Goal: Ask a question: Seek information or help from site administrators or community

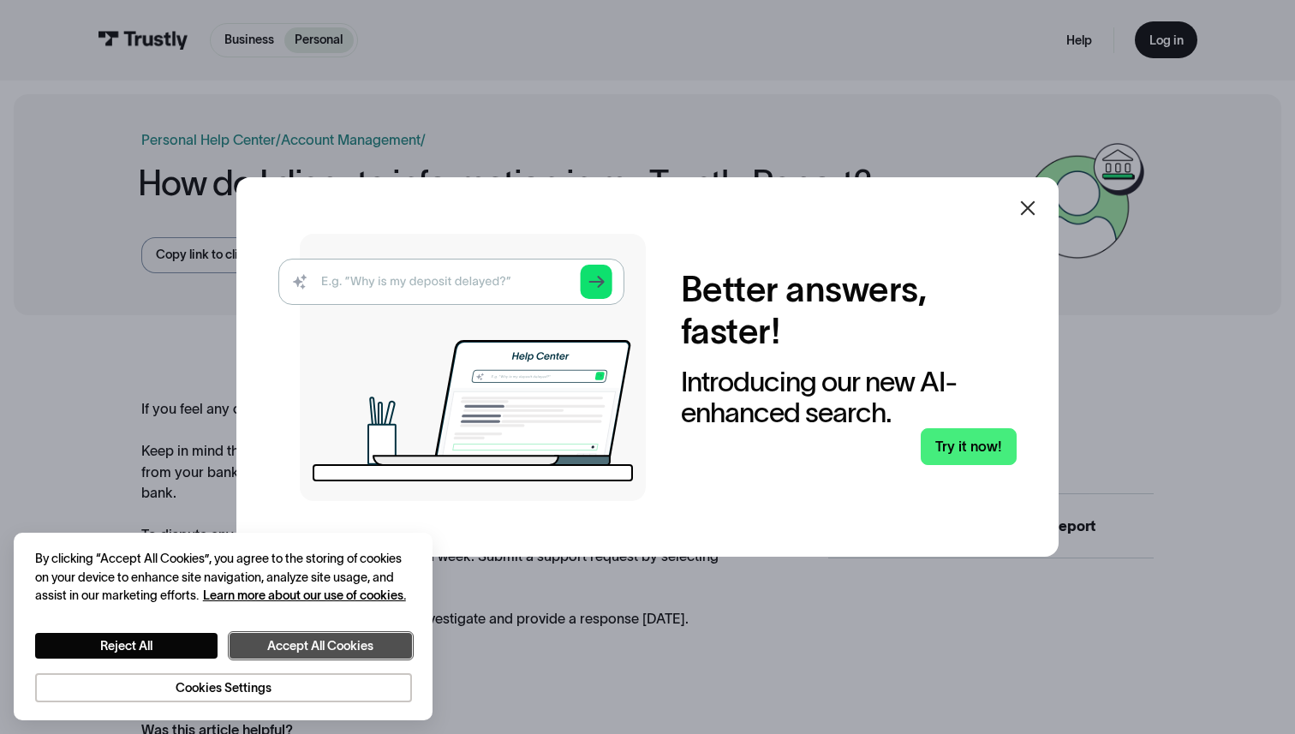
click at [323, 645] on button "Accept All Cookies" at bounding box center [321, 646] width 182 height 27
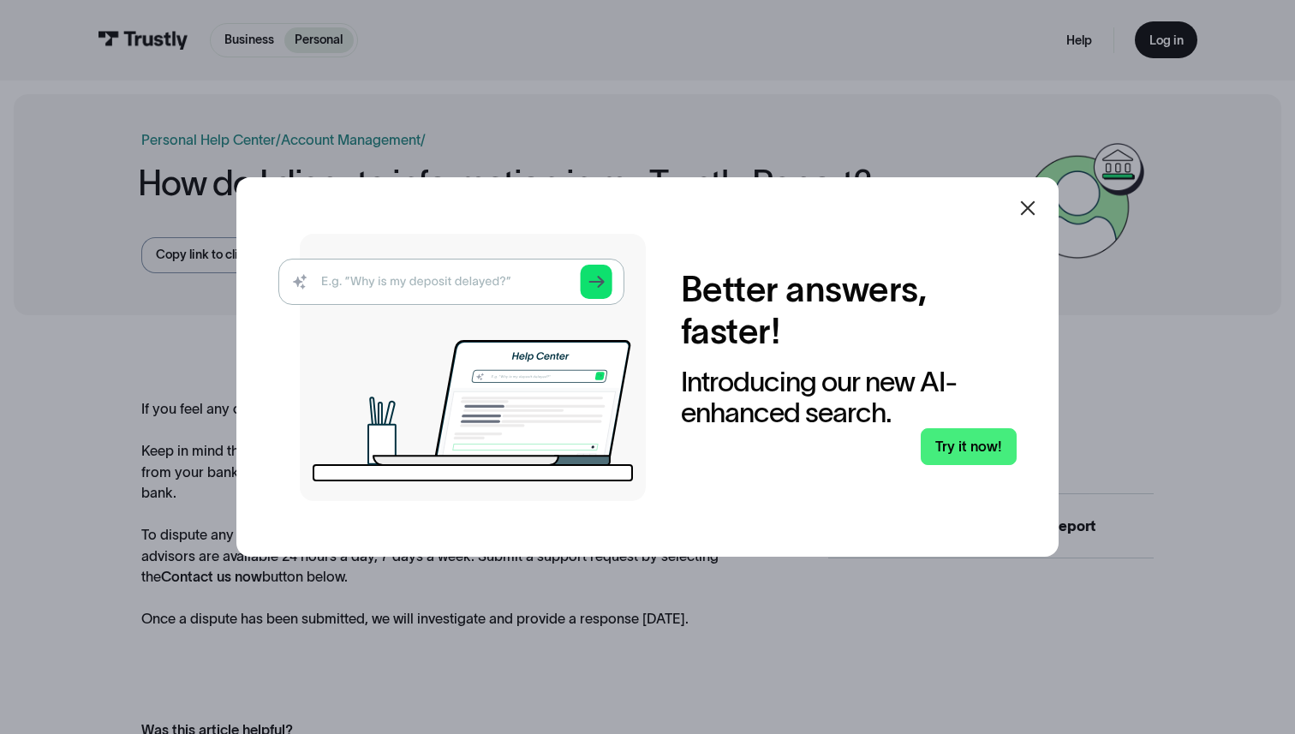
click at [1033, 200] on icon at bounding box center [1028, 208] width 21 height 21
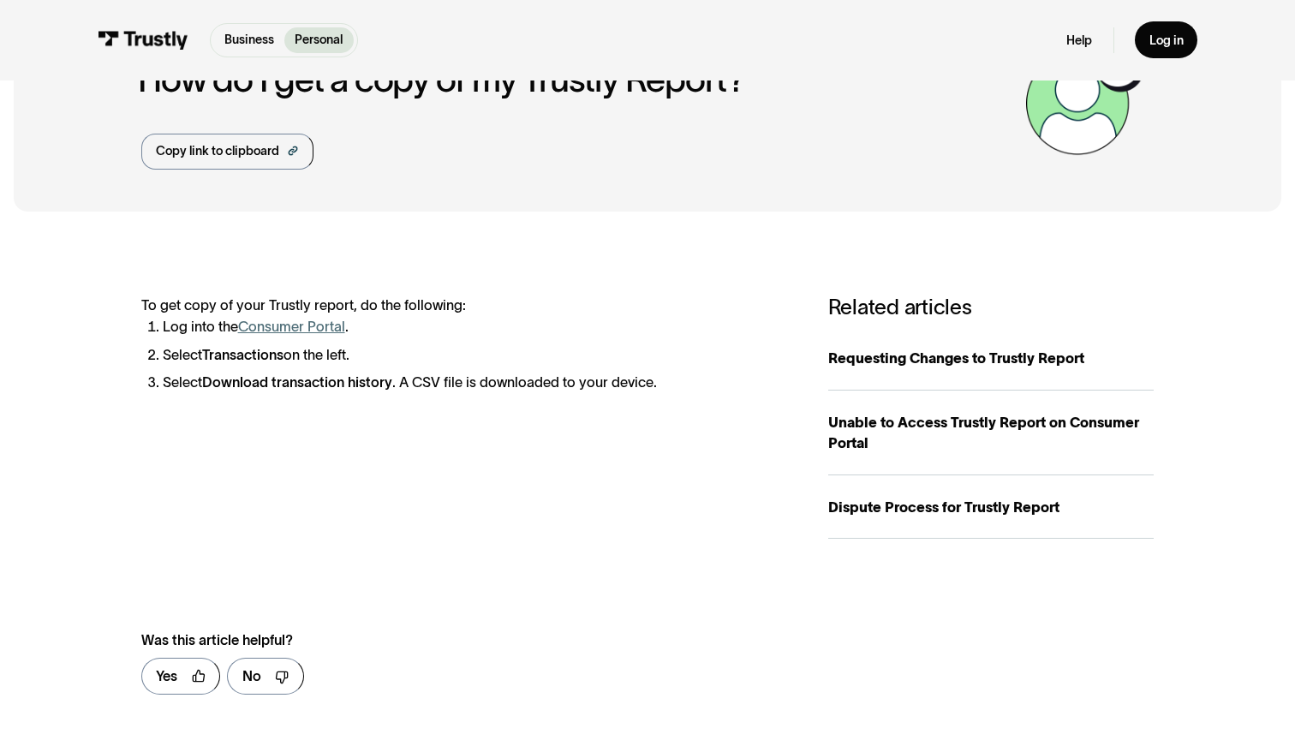
scroll to position [154, 0]
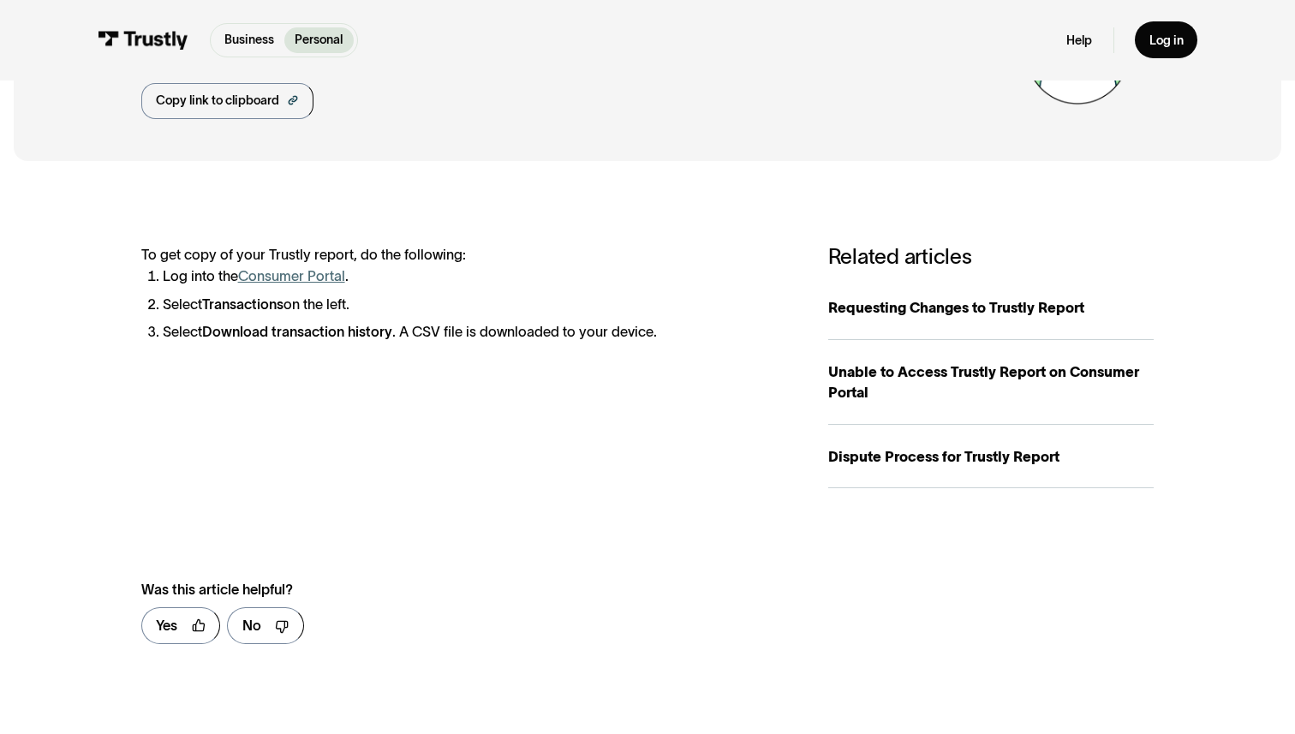
click at [307, 274] on link "Consumer Portal" at bounding box center [291, 275] width 107 height 15
click at [331, 278] on link "Consumer Portal" at bounding box center [291, 275] width 107 height 15
click at [275, 624] on div at bounding box center [282, 625] width 14 height 14
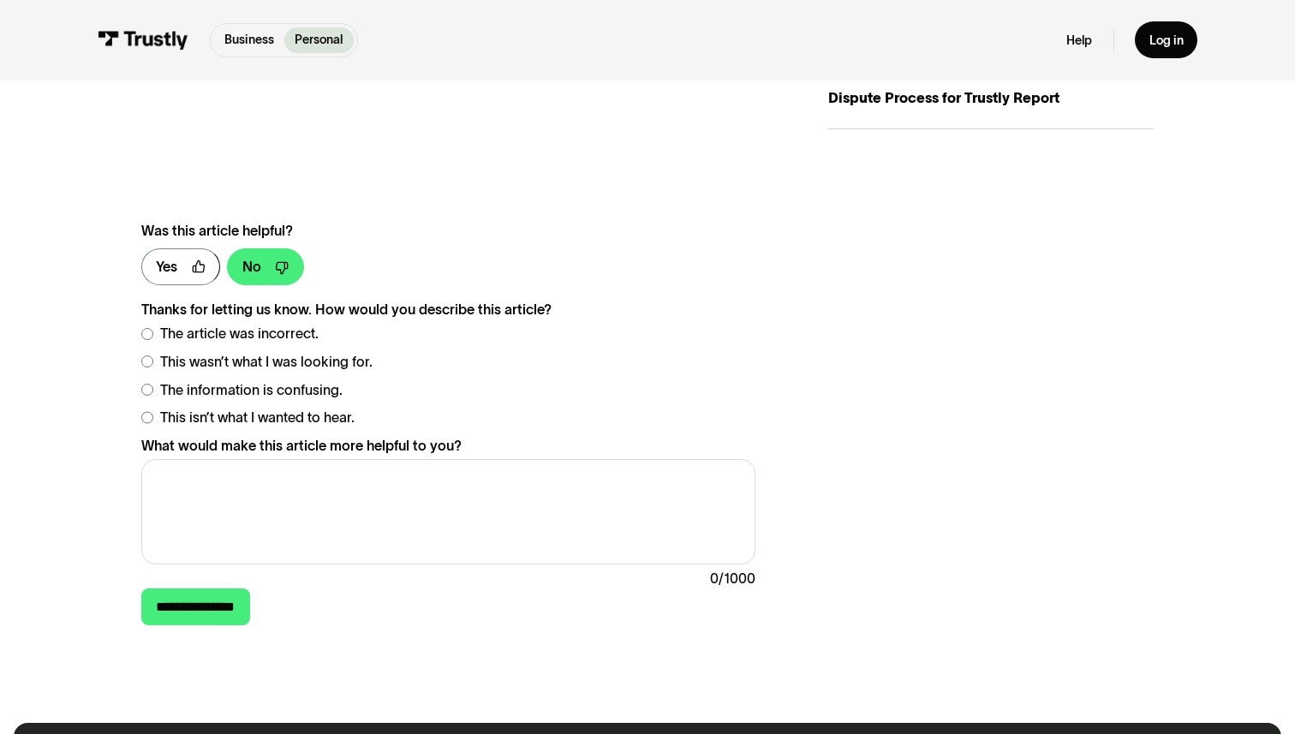
scroll to position [0, 0]
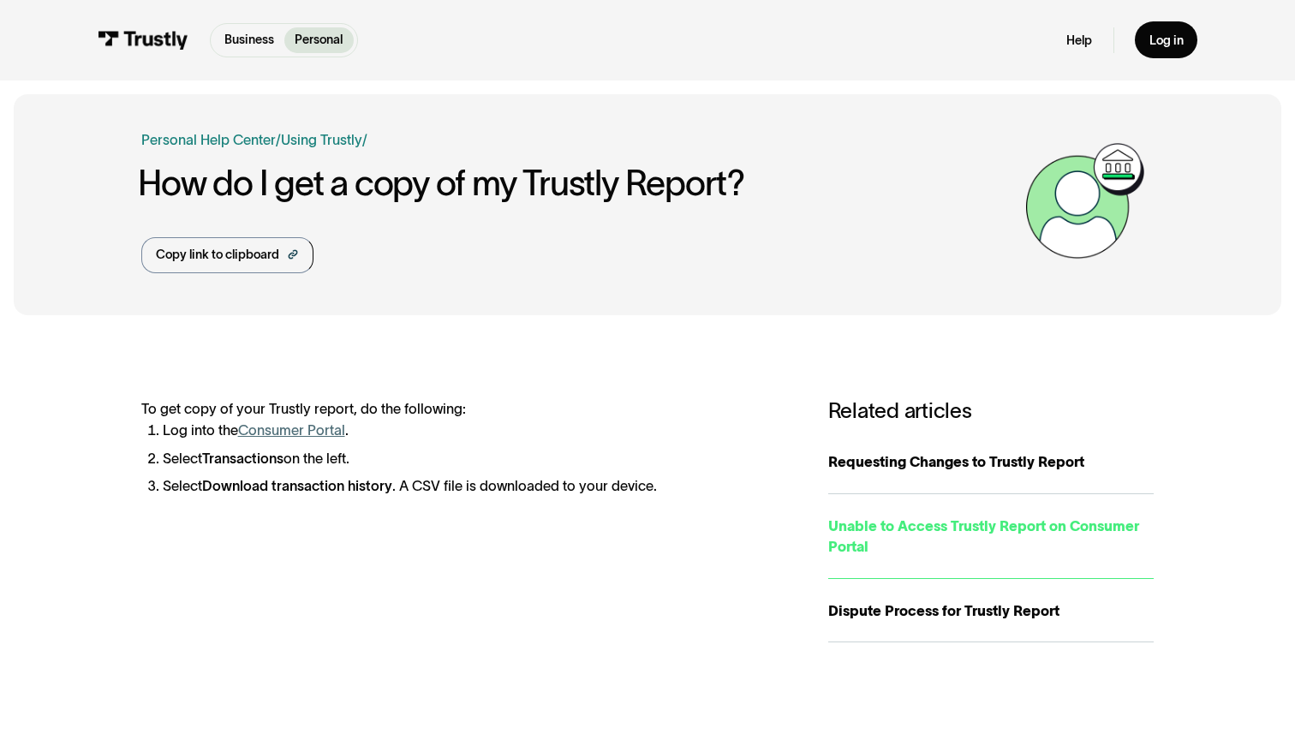
click at [946, 531] on div "Unable to Access Trustly Report on Consumer Portal" at bounding box center [990, 537] width 325 height 42
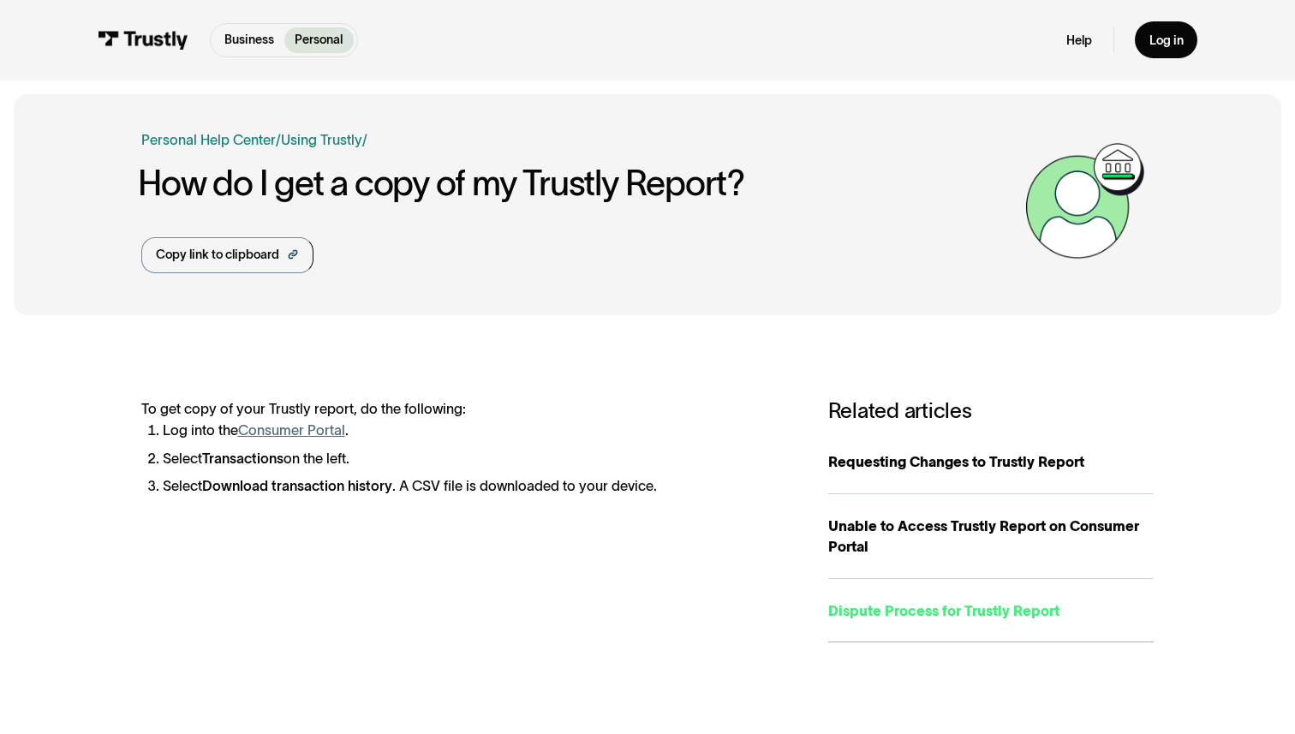
click at [940, 620] on div "Dispute Process for Trustly Report" at bounding box center [990, 610] width 325 height 21
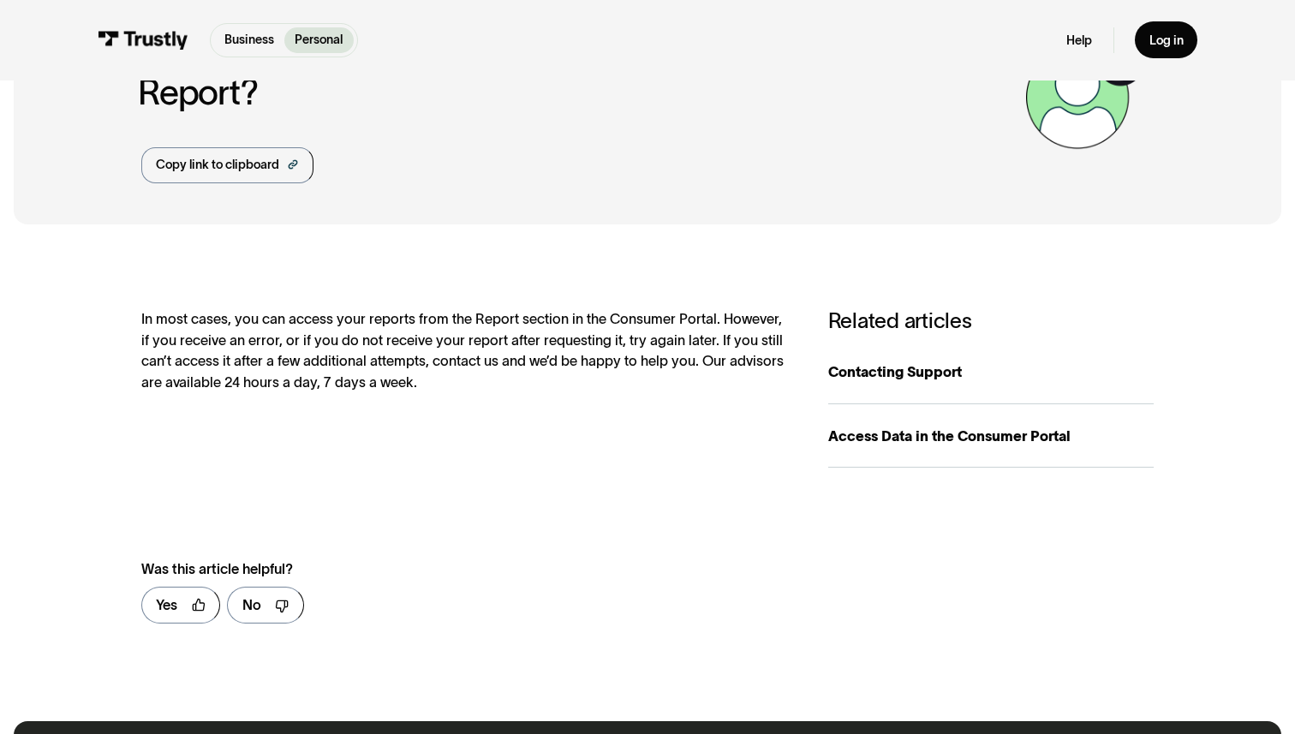
scroll to position [4, 0]
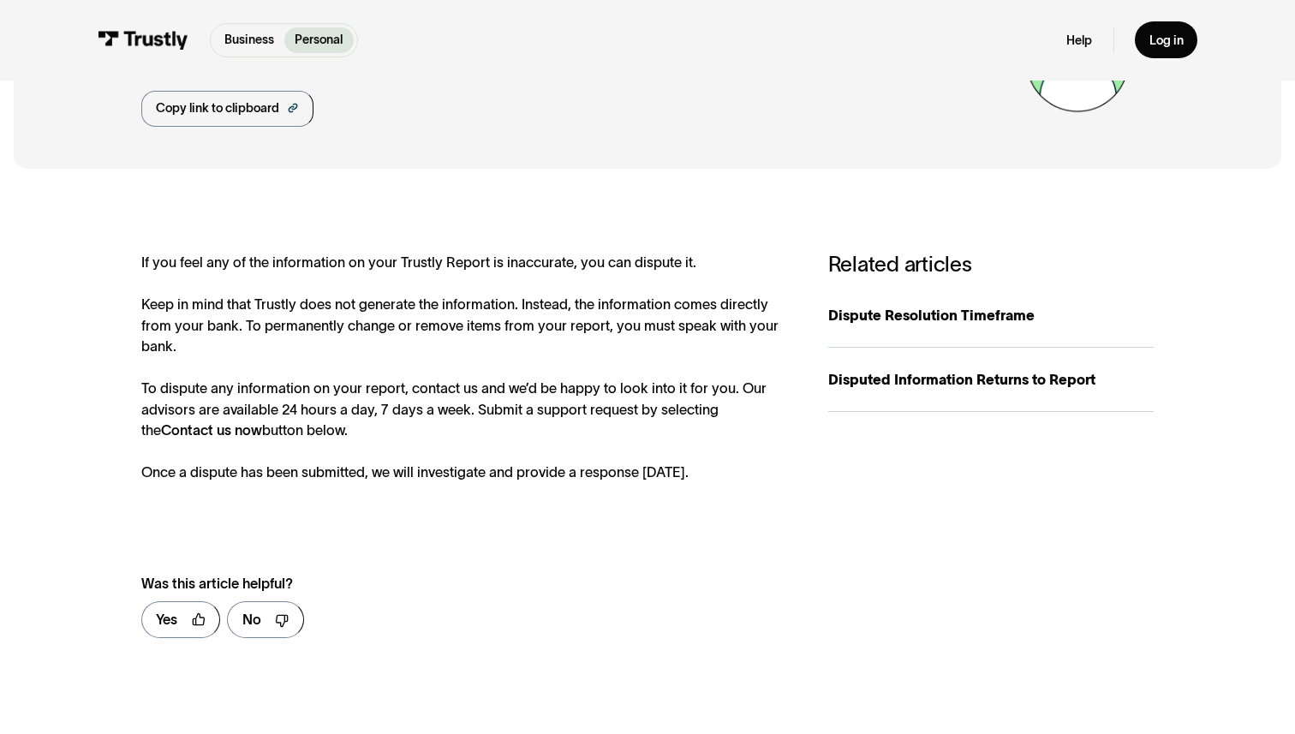
scroll to position [569, 0]
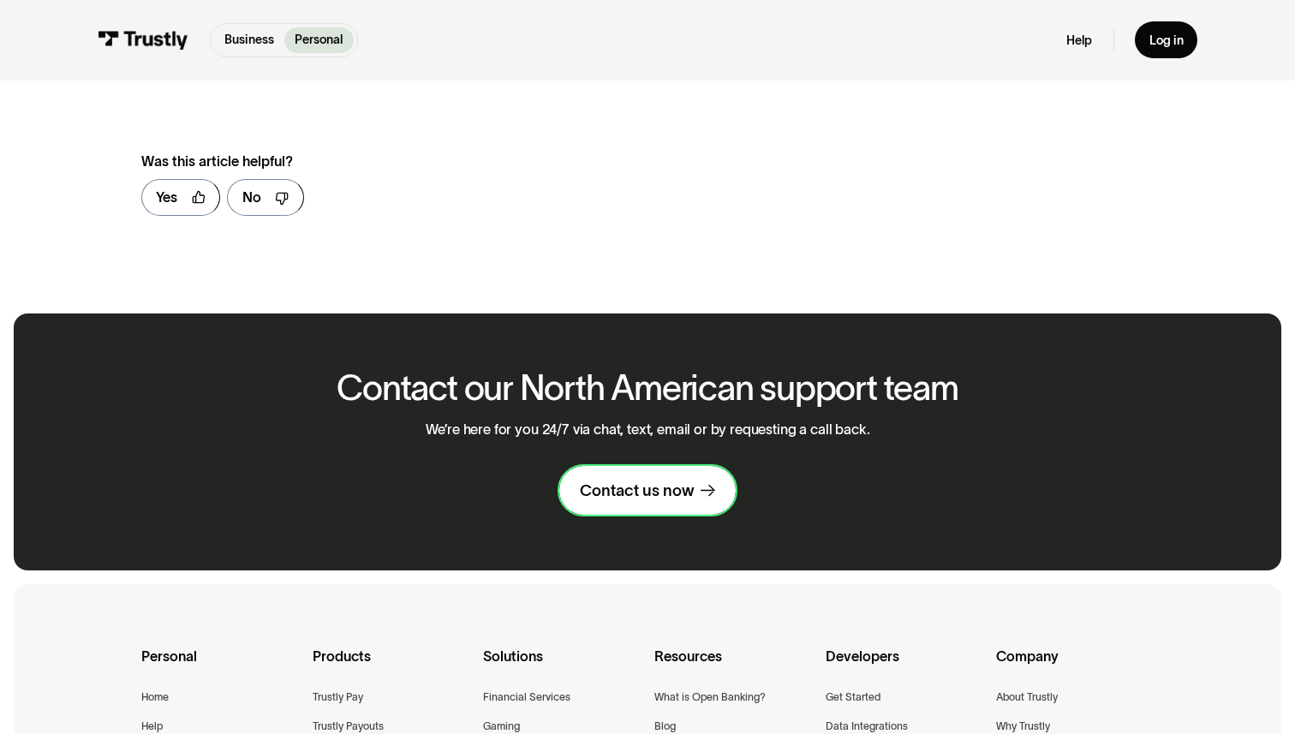
click at [618, 466] on link "Contact us now" at bounding box center [647, 490] width 176 height 48
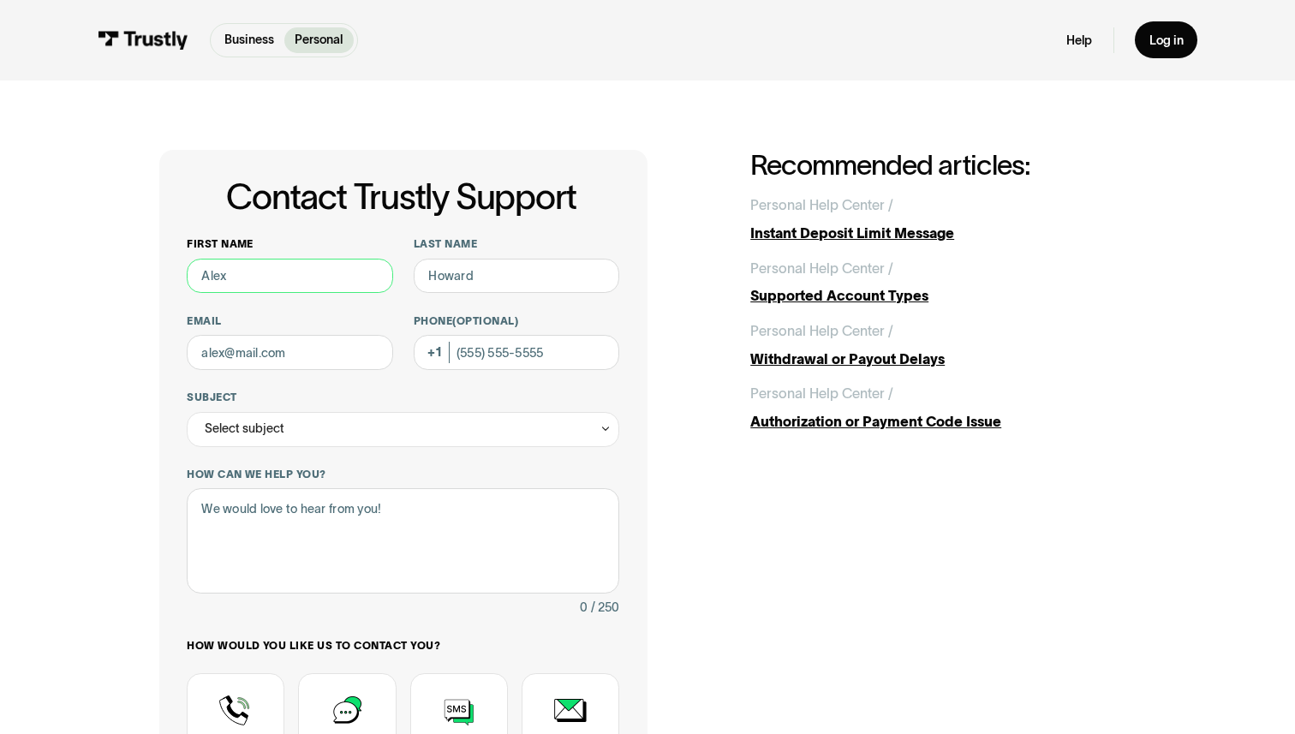
click at [260, 284] on input "First name" at bounding box center [290, 276] width 206 height 35
type input "Faraz"
type input "Shah"
type input "farazshah1979@gmail.com"
type input "(416) 508-0804"
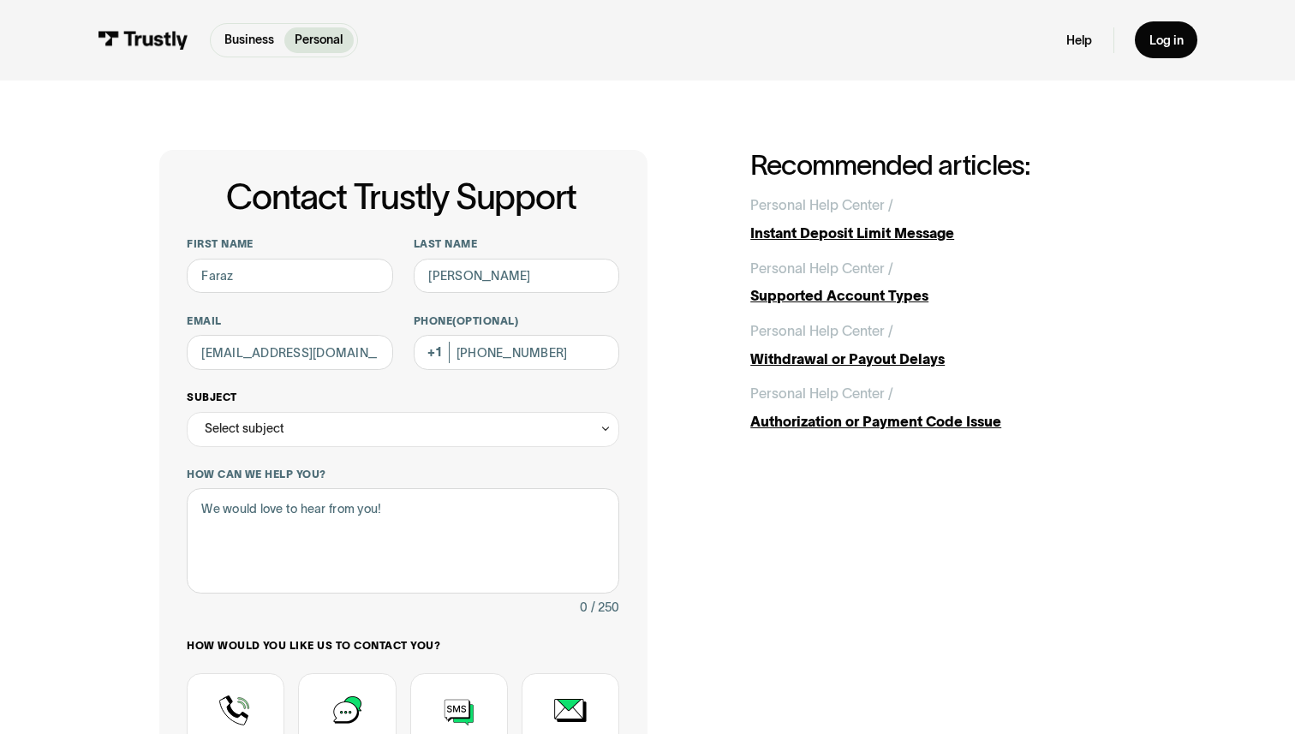
click at [218, 423] on div "Select subject" at bounding box center [245, 428] width 80 height 21
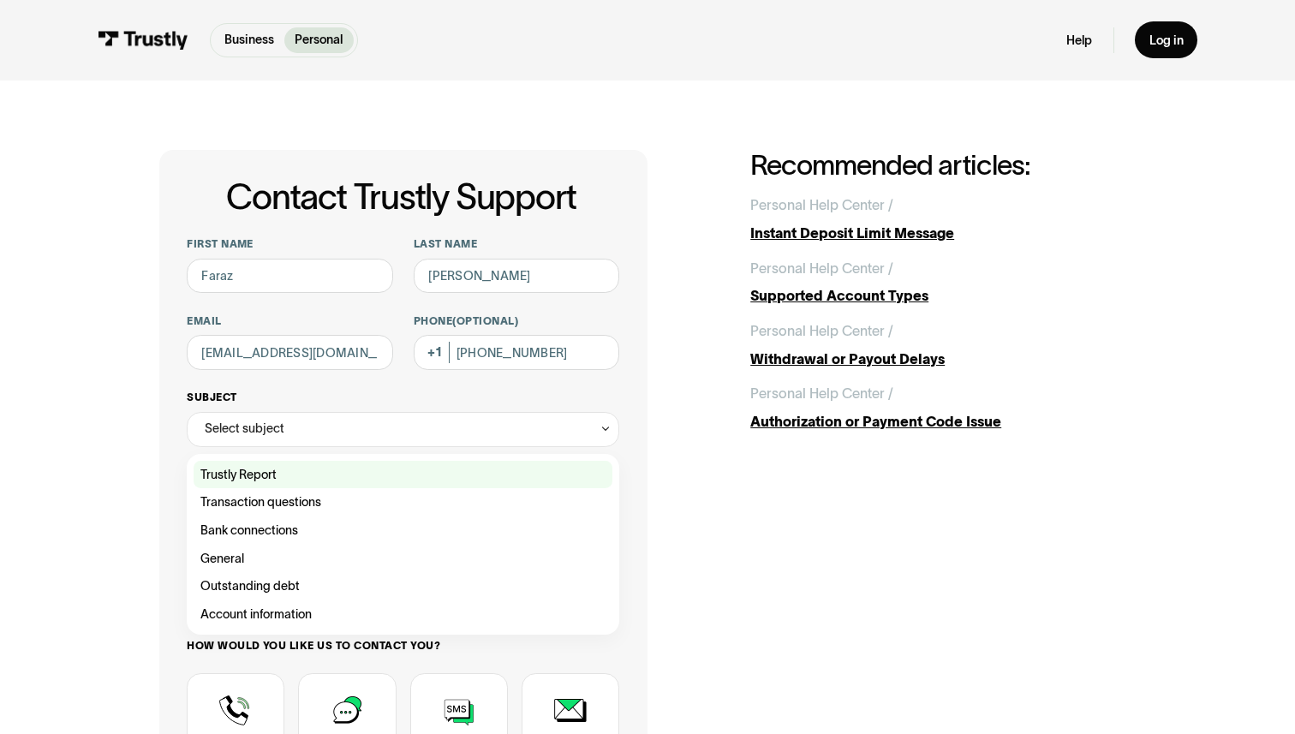
click at [245, 477] on div "Contact Trustly Support" at bounding box center [403, 475] width 419 height 28
type input "**********"
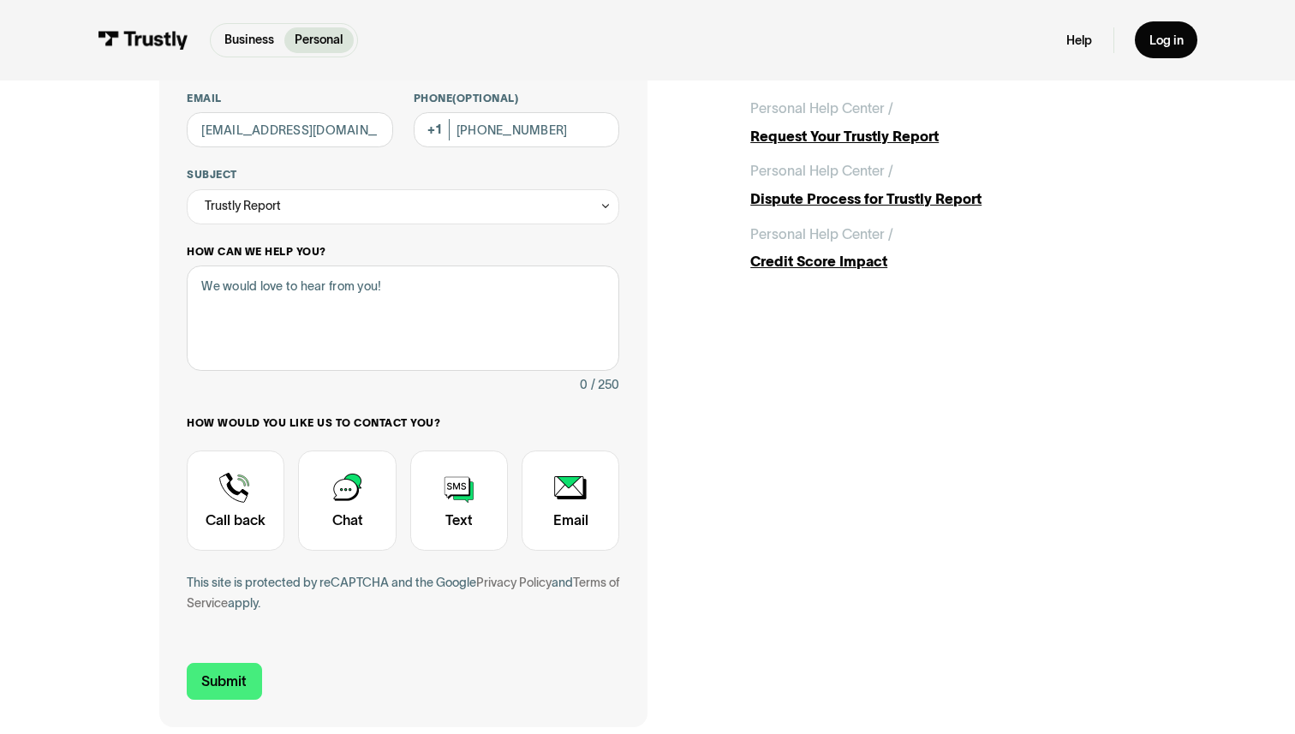
scroll to position [233, 0]
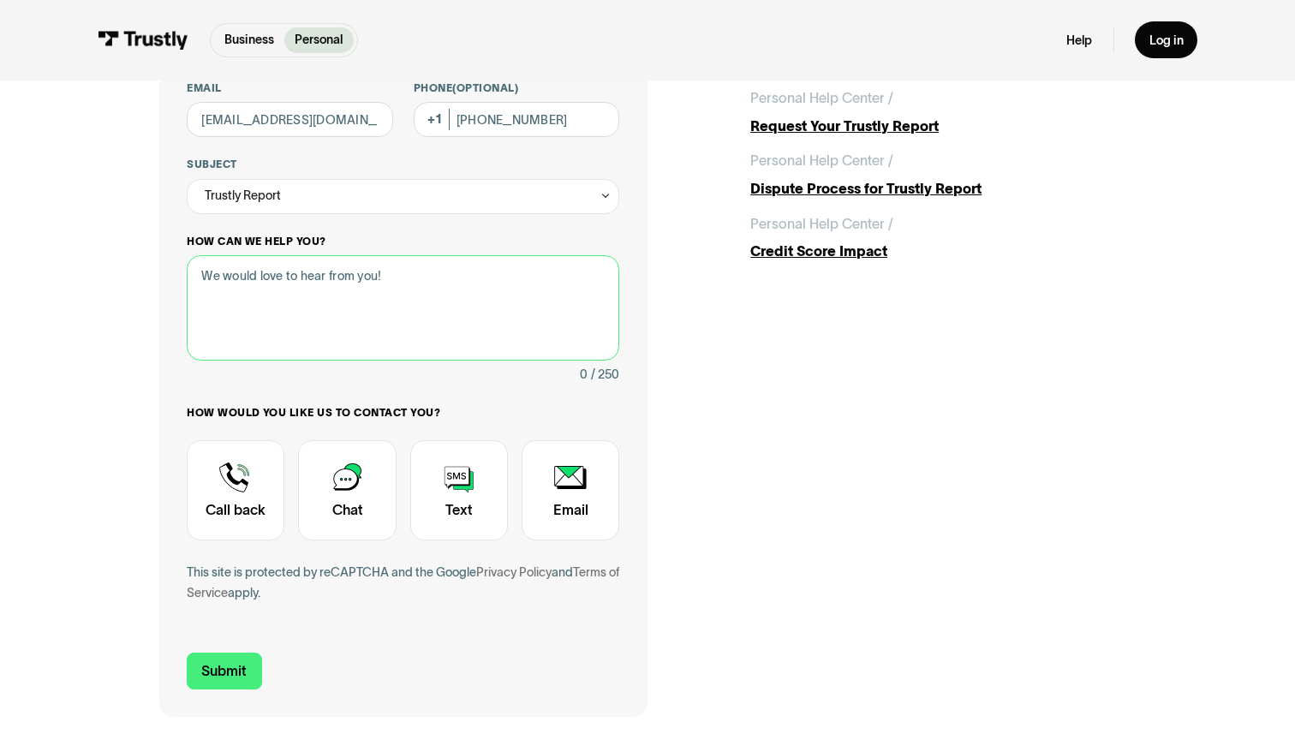
click at [398, 291] on textarea "How can we help you?" at bounding box center [403, 307] width 433 height 104
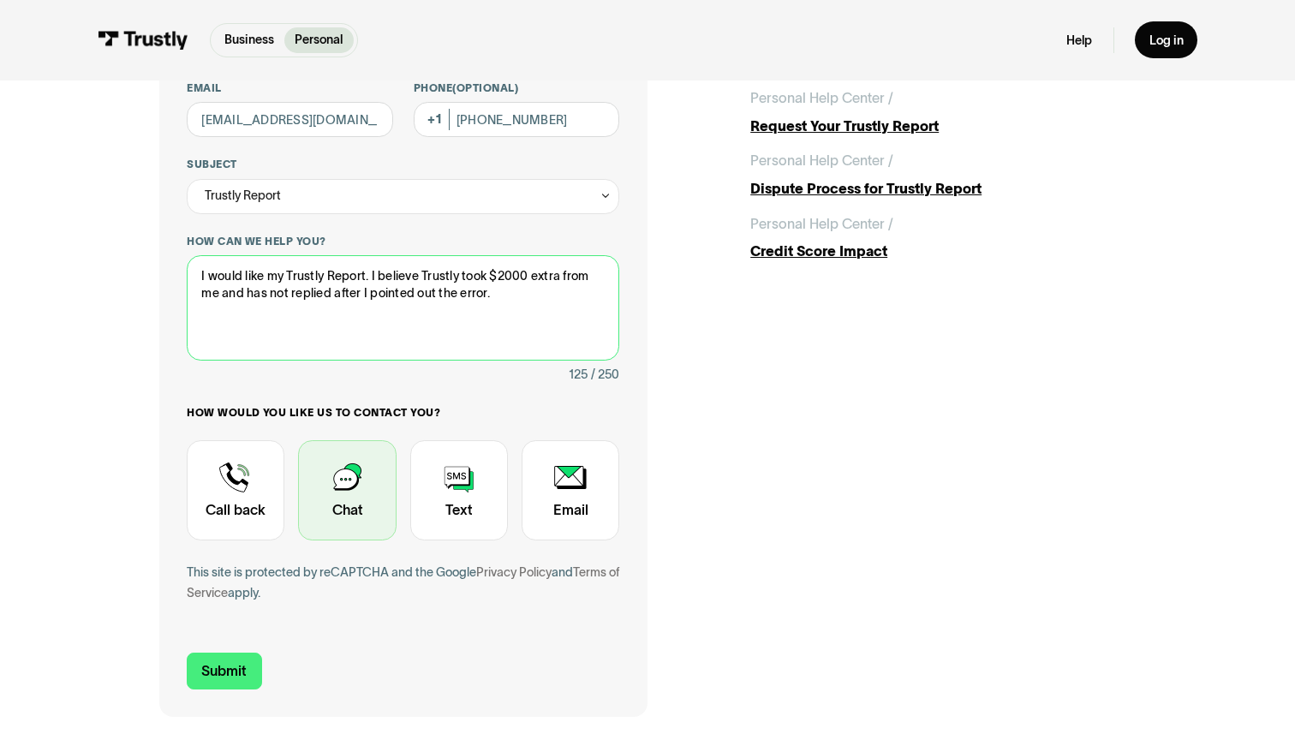
type textarea "I would like my Trustly Report. I believe Trustly took $2000 extra from me and …"
click at [368, 513] on div "Contact Trustly Support" at bounding box center [347, 490] width 98 height 100
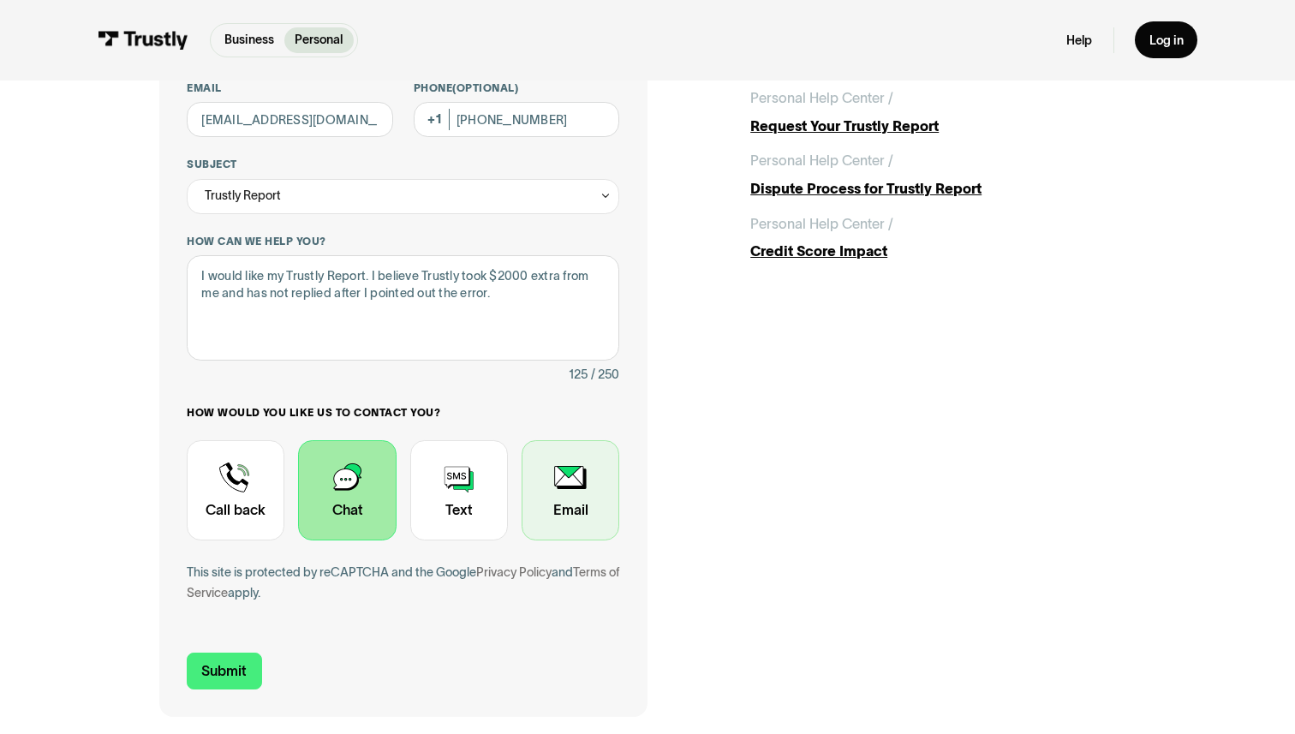
click at [577, 498] on div "Contact Trustly Support" at bounding box center [571, 490] width 98 height 100
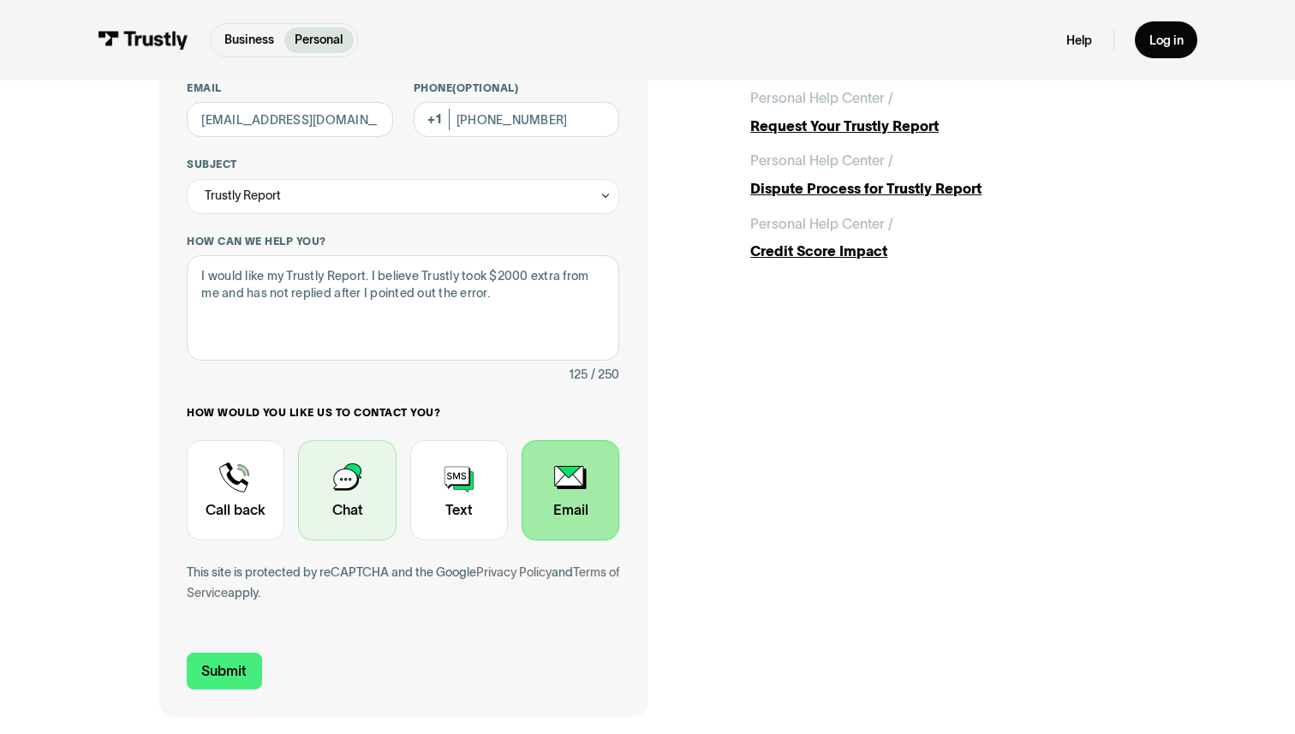
click at [341, 495] on div "Contact Trustly Support" at bounding box center [347, 490] width 98 height 100
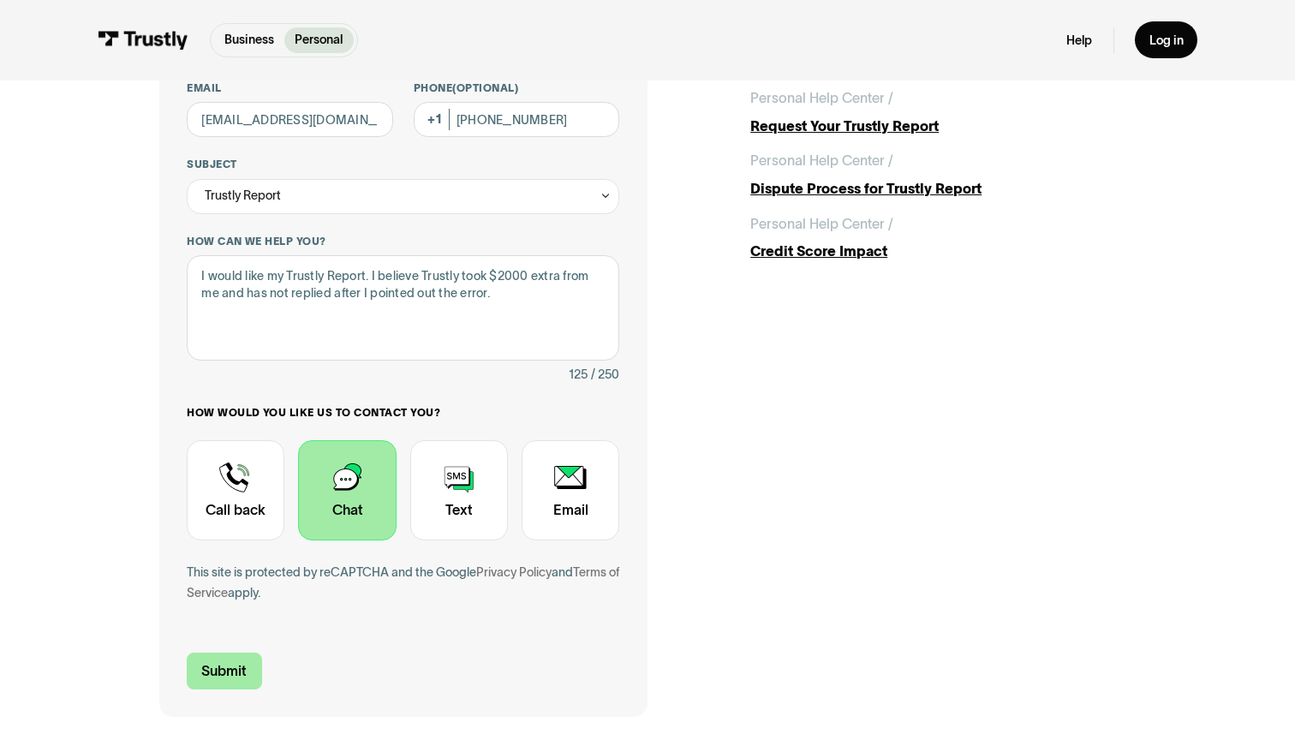
click at [240, 662] on input "Submit" at bounding box center [224, 671] width 75 height 37
type input "+14165080804"
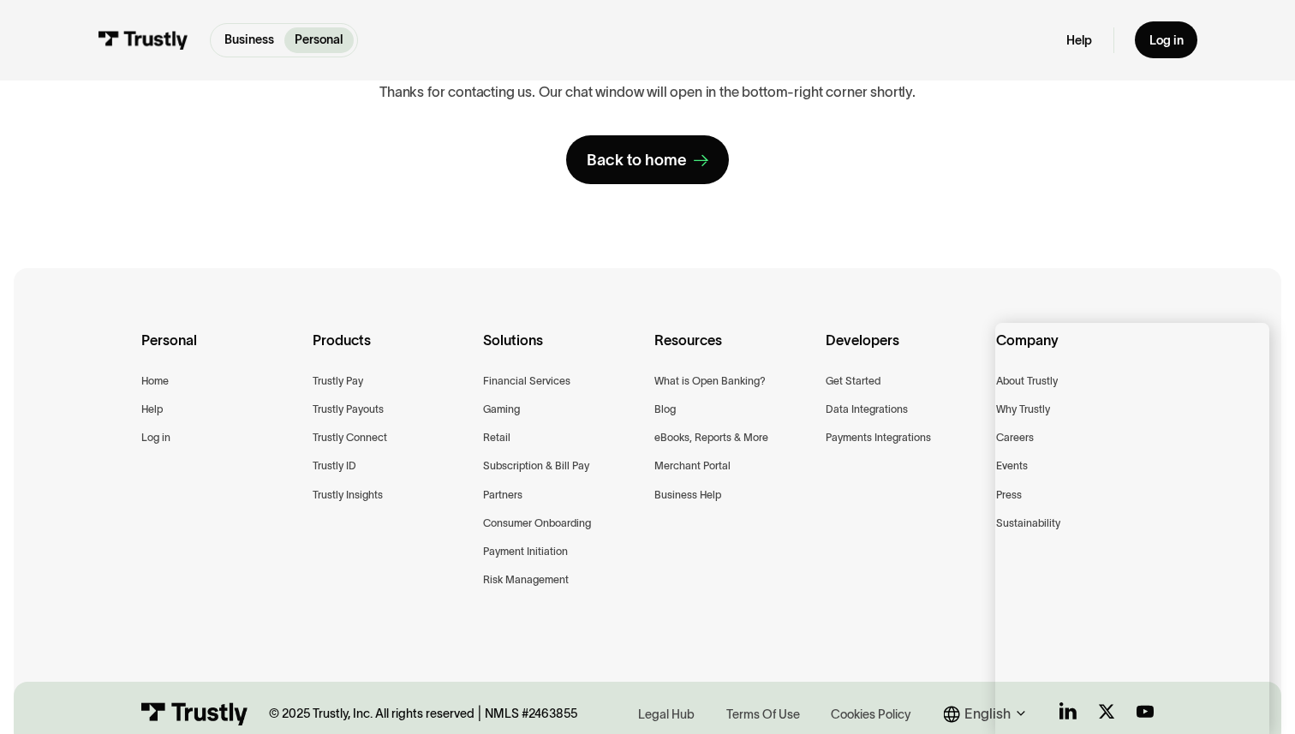
scroll to position [0, 0]
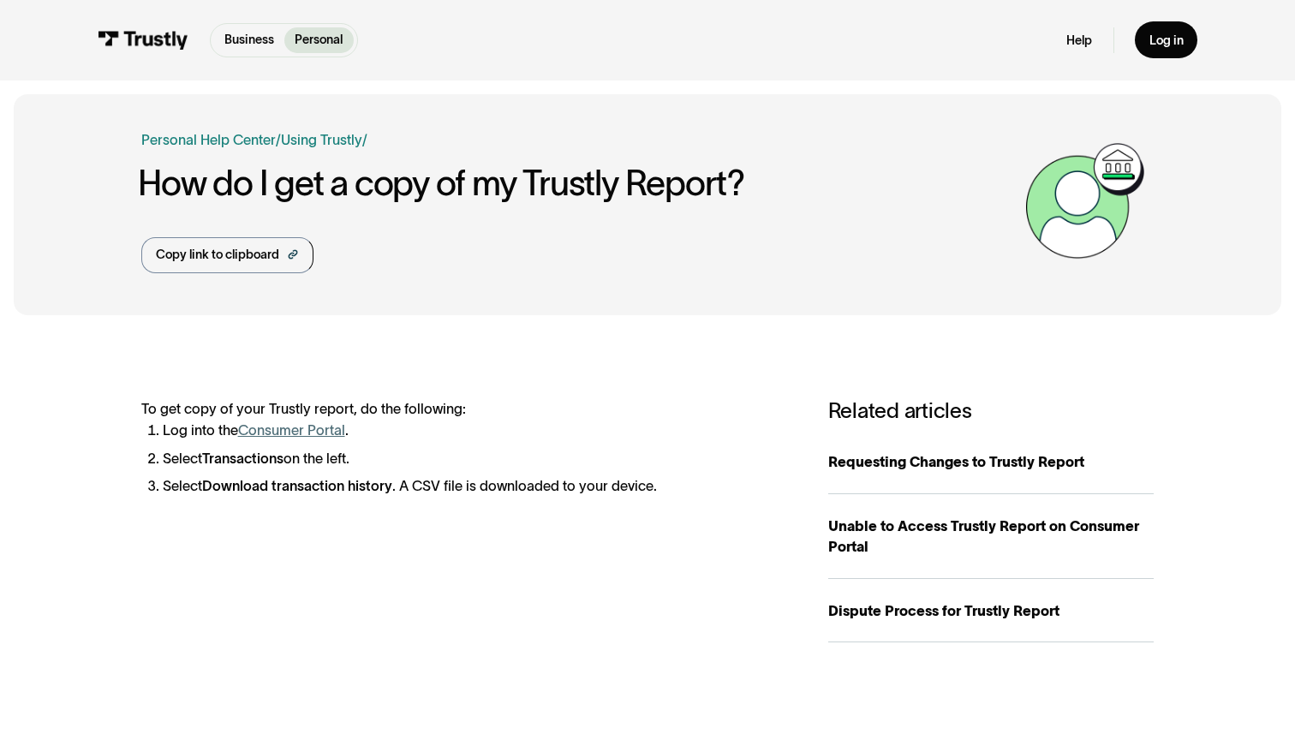
click at [307, 437] on link "Consumer Portal" at bounding box center [291, 429] width 107 height 15
